Goal: Information Seeking & Learning: Learn about a topic

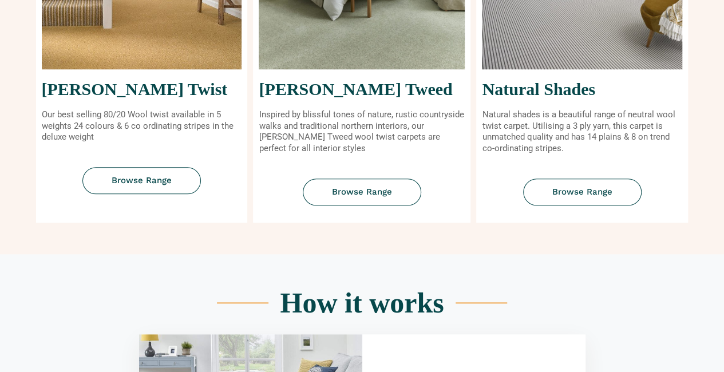
scroll to position [515, 0]
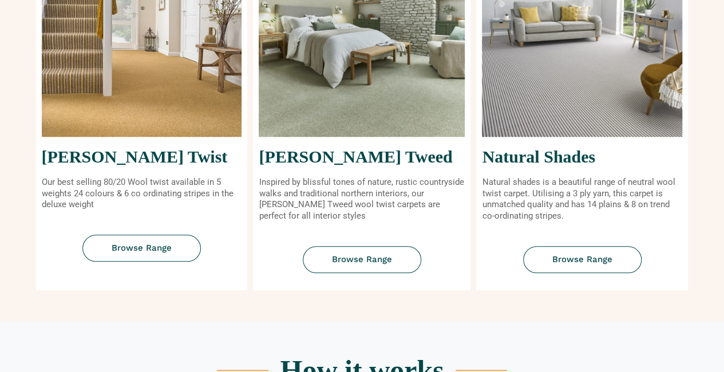
click at [622, 97] on img at bounding box center [582, 61] width 200 height 151
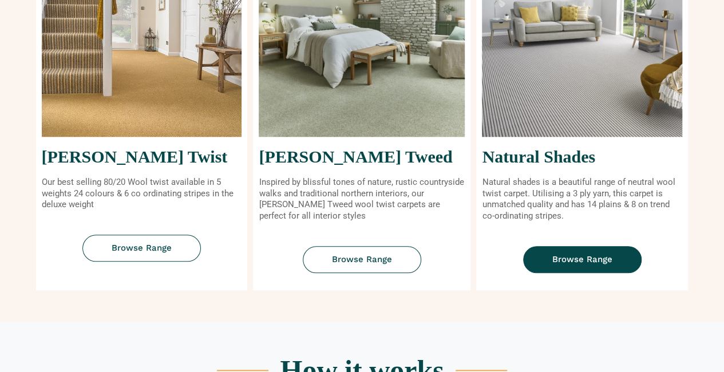
click at [599, 253] on link "Browse Range" at bounding box center [582, 259] width 119 height 27
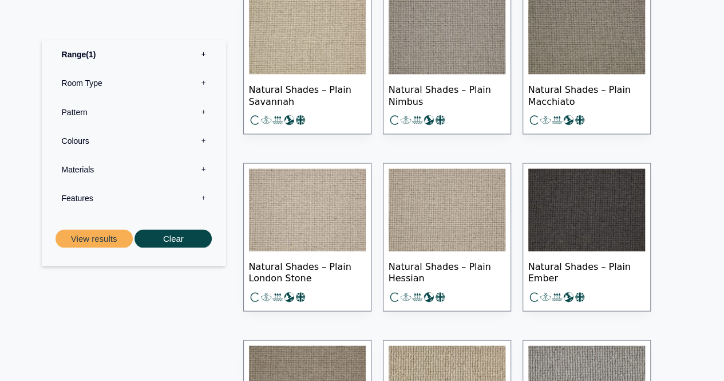
scroll to position [973, 0]
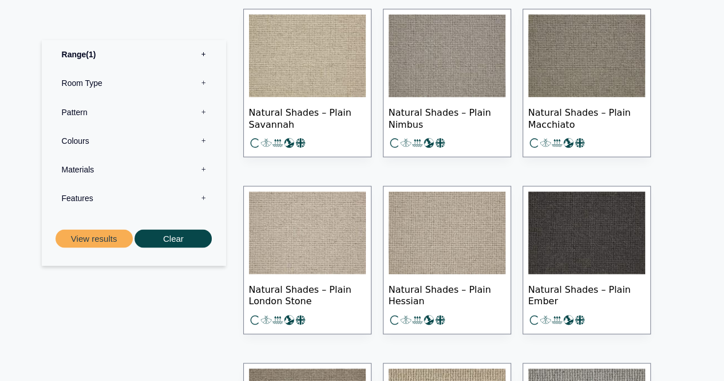
click at [344, 227] on img at bounding box center [307, 232] width 117 height 82
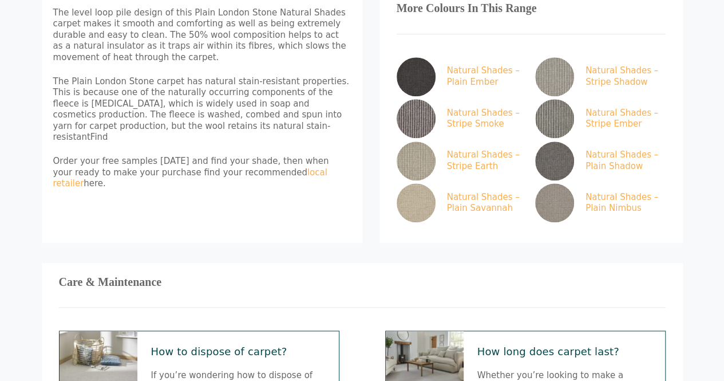
scroll to position [751, 0]
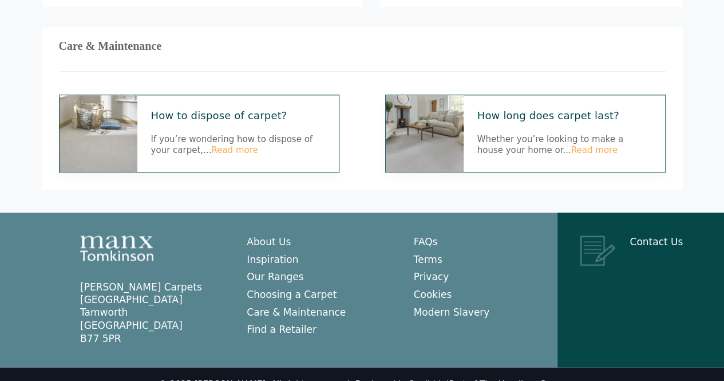
click at [5, 274] on div "Manx [PERSON_NAME] Carpets [GEOGRAPHIC_DATA] [GEOGRAPHIC_DATA] [GEOGRAPHIC_DATA…" at bounding box center [362, 289] width 724 height 155
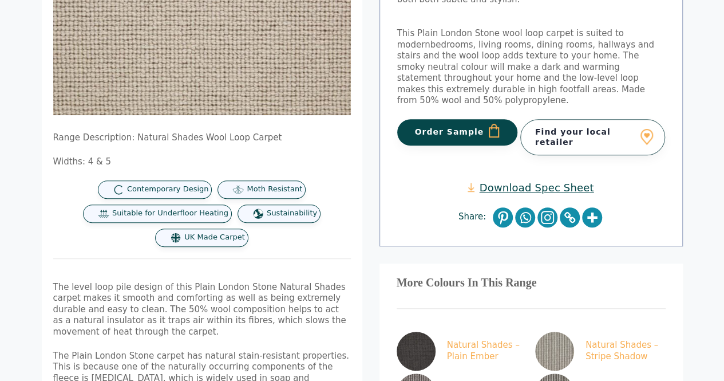
scroll to position [293, 0]
